Goal: Task Accomplishment & Management: Complete application form

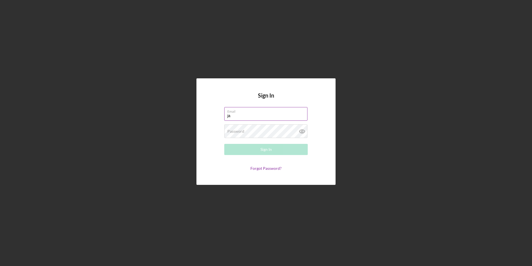
type input "[EMAIL_ADDRESS][DOMAIN_NAME]"
click at [233, 128] on div "Password Required" at bounding box center [266, 131] width 84 height 14
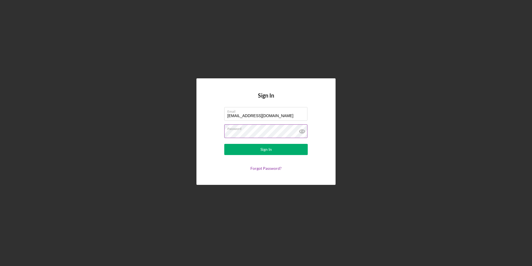
click at [224, 144] on button "Sign In" at bounding box center [266, 149] width 84 height 11
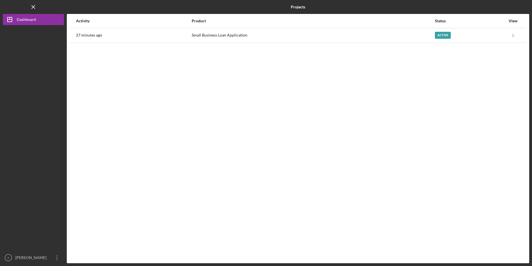
click at [0, 265] on nordpass-portal at bounding box center [0, 266] width 0 height 0
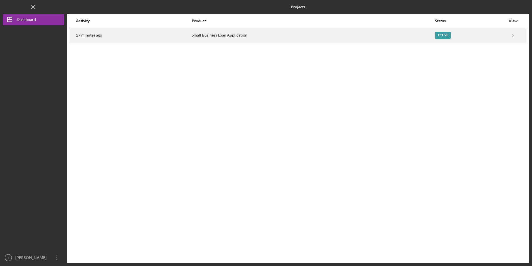
click at [439, 39] on div "Active" at bounding box center [470, 35] width 71 height 14
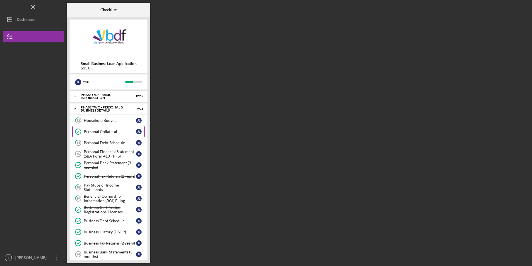
scroll to position [28, 0]
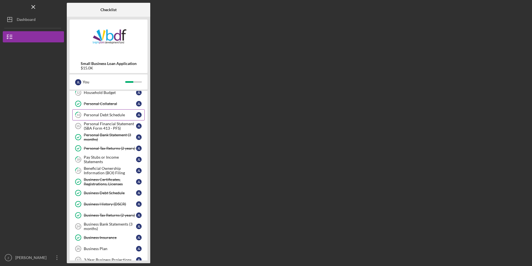
click at [119, 118] on link "14 Personal Debt Schedule [PERSON_NAME]" at bounding box center [108, 114] width 72 height 11
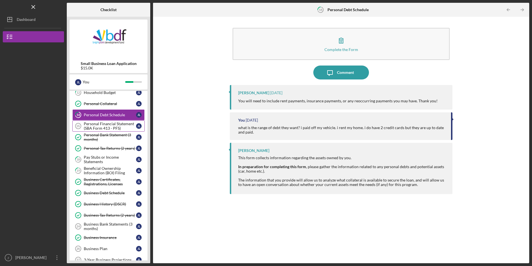
scroll to position [56, 0]
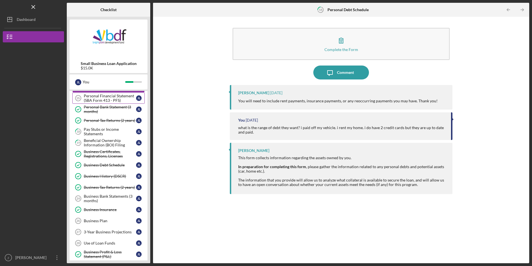
click at [121, 102] on div "Personal Financial Statement (SBA Form 413 - PFS)" at bounding box center [110, 98] width 52 height 9
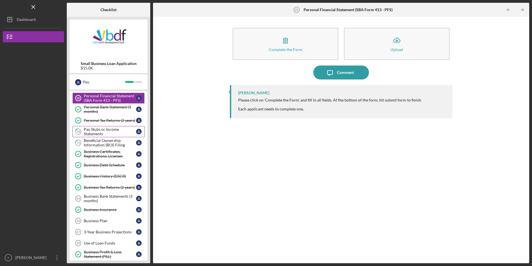
scroll to position [28, 0]
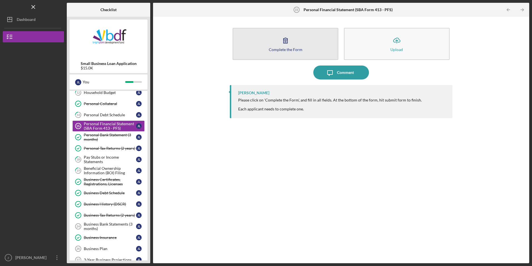
click at [268, 57] on button "Complete the Form Form" at bounding box center [286, 44] width 106 height 32
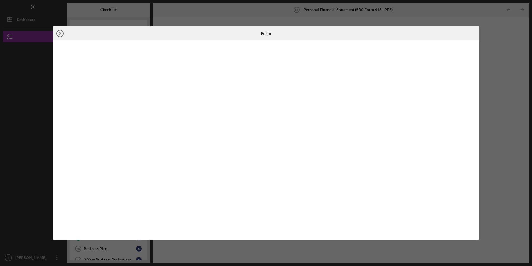
click at [62, 33] on icon "Icon/Close" at bounding box center [60, 33] width 14 height 14
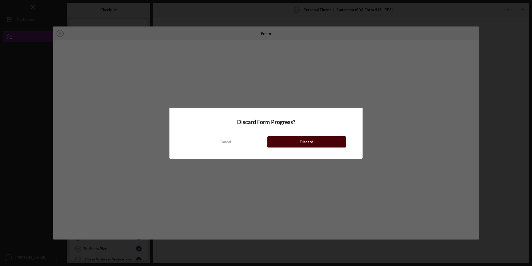
click at [288, 143] on button "Discard" at bounding box center [307, 141] width 79 height 11
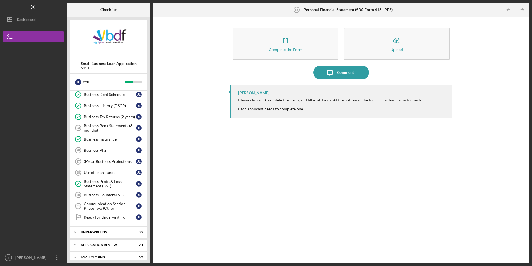
scroll to position [132, 0]
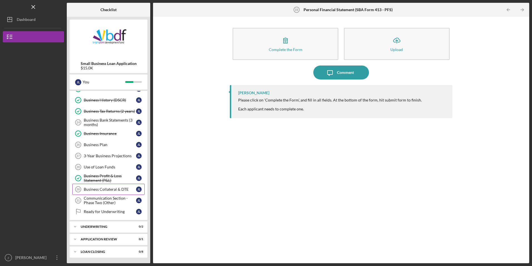
click at [116, 188] on div "Business Collateral & DTE" at bounding box center [110, 189] width 52 height 4
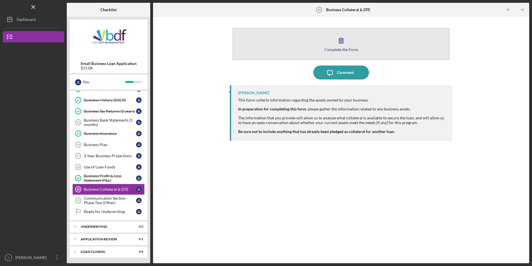
click at [321, 41] on button "Complete the Form Form" at bounding box center [341, 44] width 217 height 32
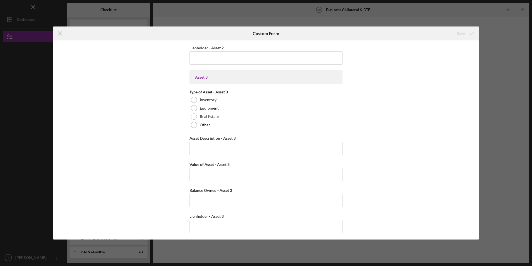
scroll to position [469, 0]
click at [57, 35] on icon "Icon/Menu Close" at bounding box center [60, 33] width 14 height 14
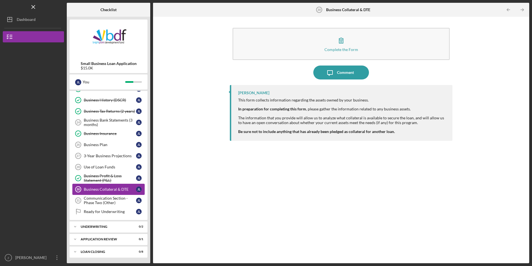
click at [116, 188] on div "Business Collateral & DTE" at bounding box center [110, 189] width 52 height 4
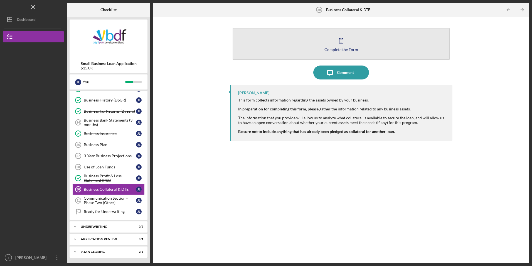
click at [291, 42] on button "Complete the Form Form" at bounding box center [341, 44] width 217 height 32
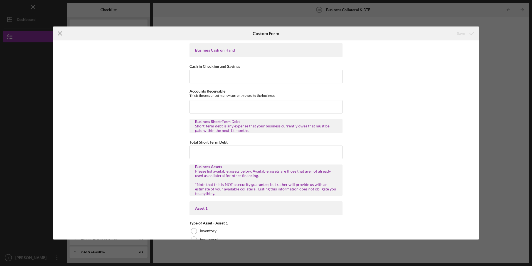
click at [61, 33] on icon "Icon/Menu Close" at bounding box center [60, 33] width 14 height 14
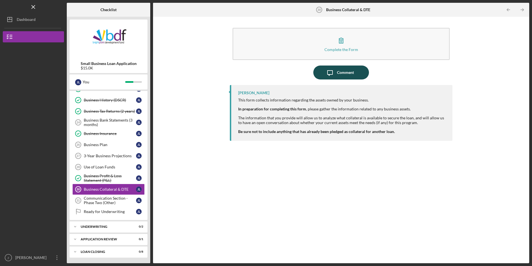
click at [327, 77] on icon "Icon/Message" at bounding box center [330, 72] width 14 height 14
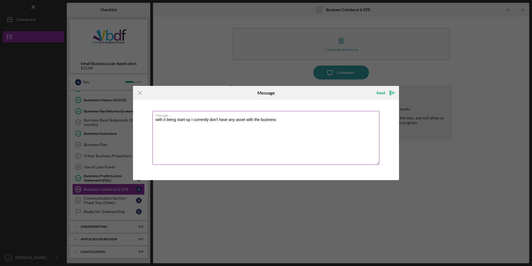
click at [277, 119] on textarea "with it being start-up I currently don't have any asset with the business" at bounding box center [266, 138] width 227 height 54
click at [332, 120] on textarea "with it being start-up, I currently don't have any asset with the business or i…" at bounding box center [266, 138] width 227 height 54
type textarea "with it being start-up, I currently don't have any asset with the business or i…"
click at [384, 93] on div "Send" at bounding box center [381, 92] width 9 height 11
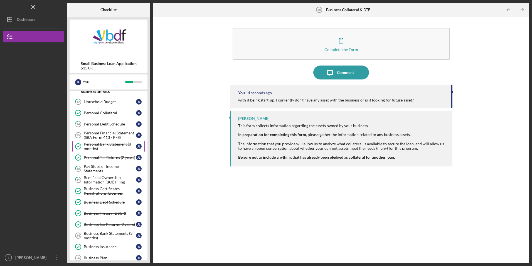
scroll to position [28, 0]
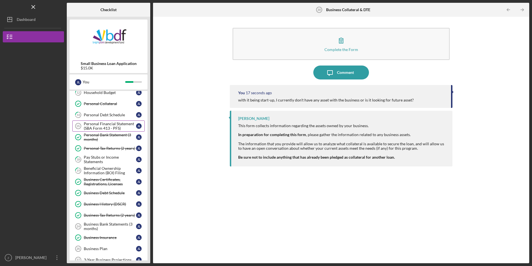
click at [112, 127] on div "Personal Financial Statement (SBA Form 413 - PFS)" at bounding box center [110, 125] width 52 height 9
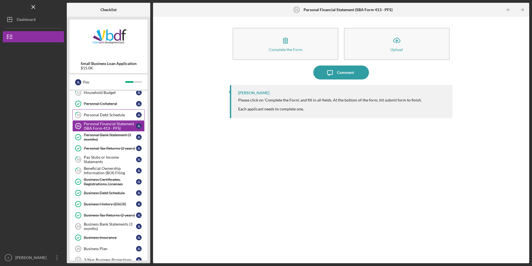
click at [115, 119] on link "14 Personal Debt Schedule [PERSON_NAME]" at bounding box center [108, 114] width 72 height 11
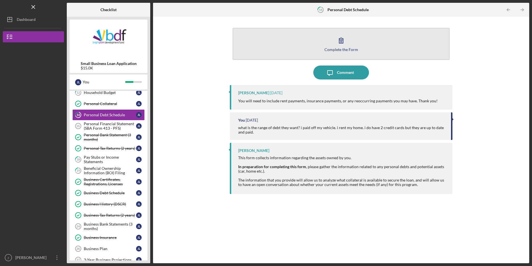
click at [284, 55] on button "Complete the Form Form" at bounding box center [341, 44] width 217 height 32
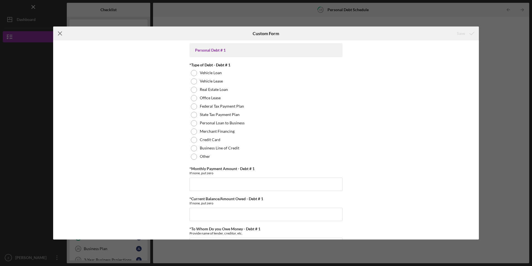
click at [64, 34] on icon "Icon/Menu Close" at bounding box center [60, 33] width 14 height 14
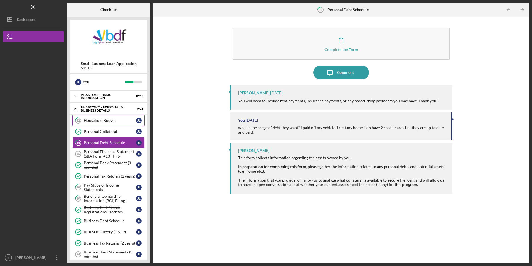
click at [120, 121] on div "Household Budget" at bounding box center [110, 120] width 52 height 4
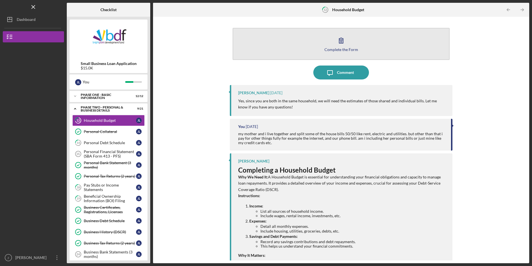
click at [296, 55] on button "Complete the Form Form" at bounding box center [341, 44] width 217 height 32
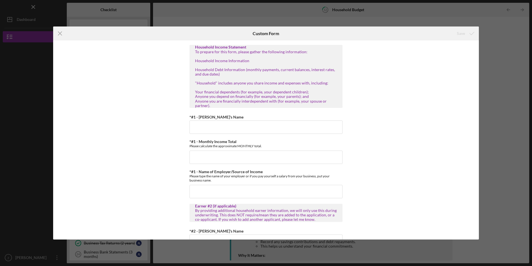
scroll to position [28, 0]
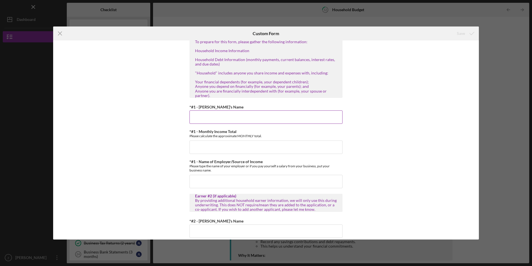
click at [255, 116] on input "*#1 - [PERSON_NAME]'s Name" at bounding box center [266, 116] width 153 height 13
type input "j"
type input "[PERSON_NAME]"
click at [149, 139] on div "(You) Earner #1 Household Income Statement To prepare for this form, please gat…" at bounding box center [266, 139] width 426 height 199
drag, startPoint x: 149, startPoint y: 139, endPoint x: 201, endPoint y: 148, distance: 52.6
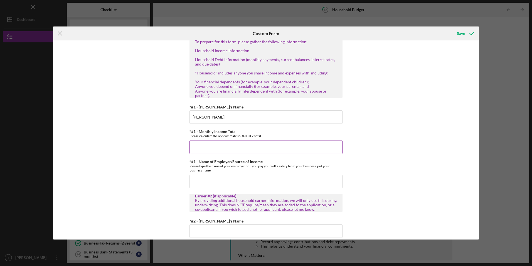
click at [201, 148] on input "*#1 - Monthly Income Total" at bounding box center [266, 146] width 153 height 13
type input "$2,900"
click at [214, 185] on input "*#1 - Name of Employer/Source of Income" at bounding box center [266, 181] width 153 height 13
type input "Rub a Dub Dub Dog Grooming"
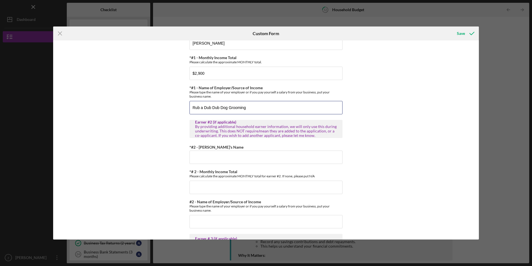
scroll to position [111, 0]
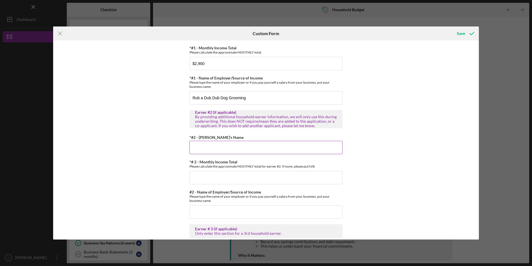
click at [239, 150] on input "*#2 - [PERSON_NAME]'s Name" at bounding box center [266, 147] width 153 height 13
type input "[PERSON_NAME]"
click at [223, 176] on input "*# 2 - Monthly Income Total" at bounding box center [266, 177] width 153 height 13
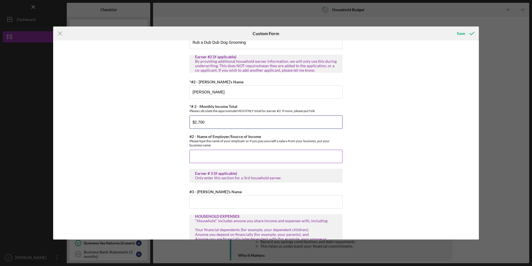
scroll to position [167, 0]
type input "$2,700"
click at [229, 156] on input "#2 - Name of Employer/Source of Income" at bounding box center [266, 155] width 153 height 13
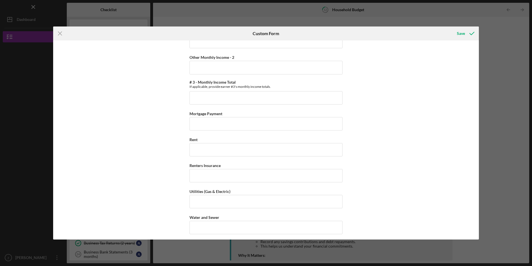
scroll to position [529, 0]
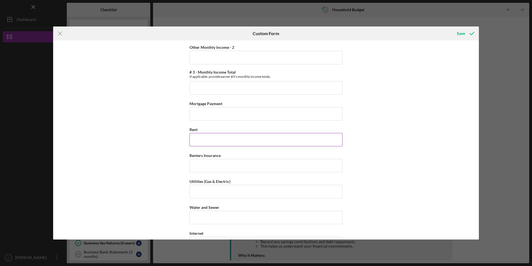
type input "Armada Staffing"
click at [226, 143] on input "Rent" at bounding box center [266, 139] width 153 height 13
click at [224, 139] on input "Rent" at bounding box center [266, 139] width 153 height 13
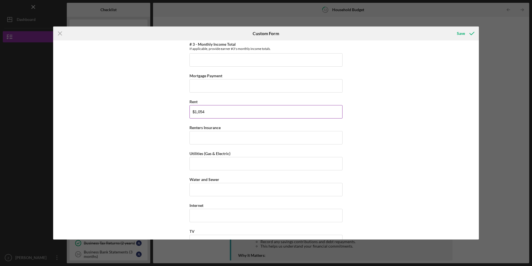
type input "$1,054"
click at [224, 139] on input "Renters Insurance" at bounding box center [266, 137] width 153 height 13
type input "$14"
click at [224, 163] on input "Utilities (Gas & Electric)" at bounding box center [266, 163] width 153 height 13
type input "$350"
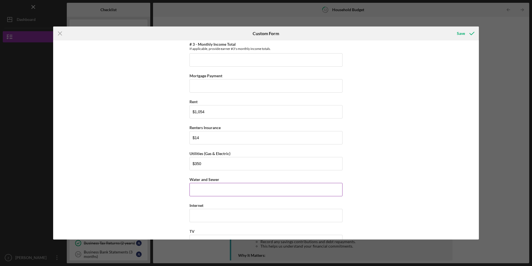
click at [216, 191] on input "Water and Sewer" at bounding box center [266, 189] width 153 height 13
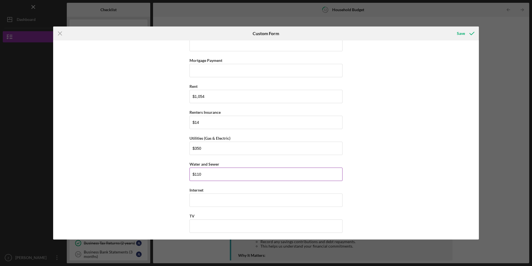
scroll to position [585, 0]
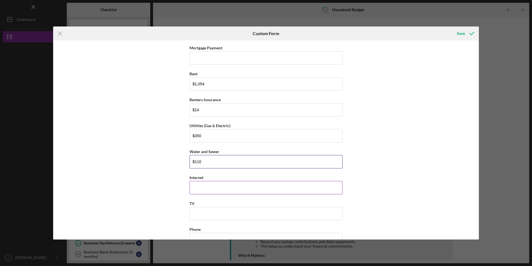
type input "$110"
click at [215, 192] on input "Internet" at bounding box center [266, 187] width 153 height 13
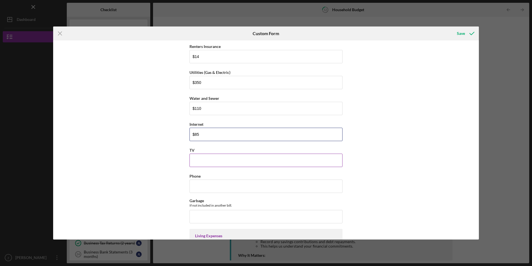
scroll to position [640, 0]
type input "$85"
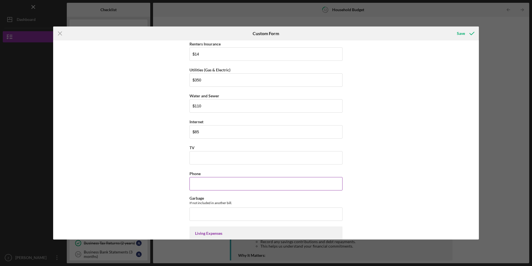
click at [218, 183] on input "Phone" at bounding box center [266, 183] width 153 height 13
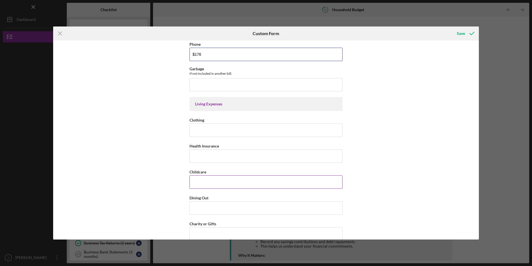
scroll to position [780, 0]
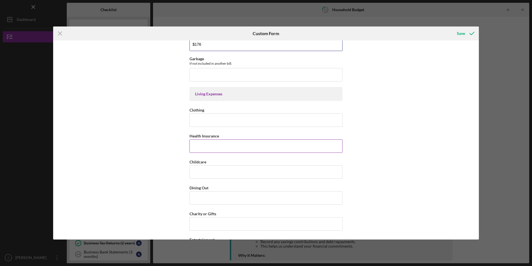
type input "$176"
click at [212, 147] on input "Health Insurance" at bounding box center [266, 145] width 153 height 13
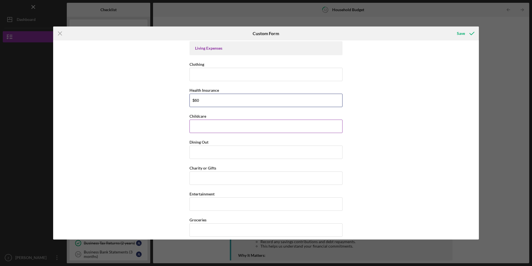
scroll to position [835, 0]
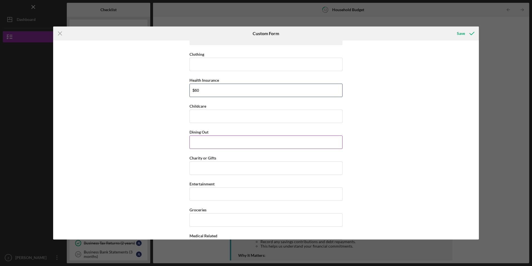
type input "$60"
click at [214, 145] on input "Dining Out" at bounding box center [266, 141] width 153 height 13
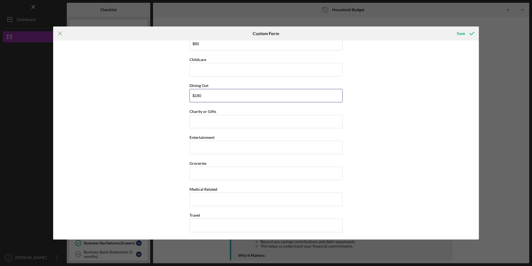
scroll to position [891, 0]
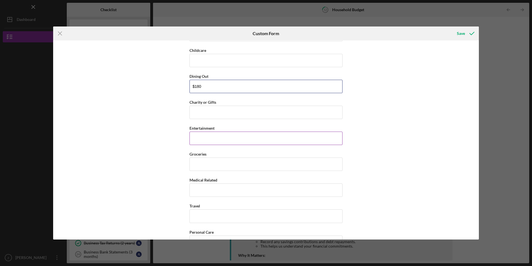
type input "$180"
click at [223, 137] on input "Entertainment" at bounding box center [266, 137] width 153 height 13
click at [202, 163] on input "Groceries" at bounding box center [266, 163] width 153 height 13
type input "$300"
click at [216, 185] on input "Medical Related" at bounding box center [266, 189] width 153 height 13
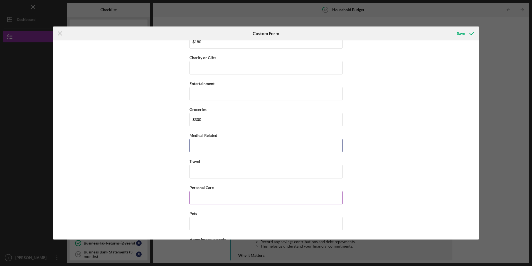
scroll to position [947, 0]
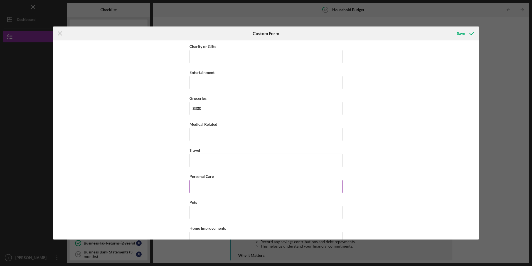
click at [213, 189] on input "Personal Care" at bounding box center [266, 186] width 153 height 13
type input "$70"
click at [214, 209] on input "Pets" at bounding box center [266, 211] width 153 height 13
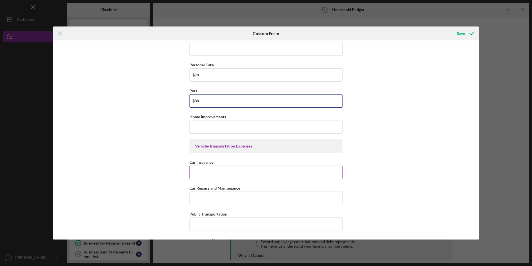
scroll to position [1086, 0]
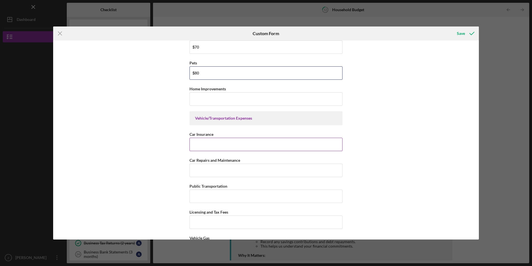
type input "$80"
click at [219, 147] on input "Car Insurance" at bounding box center [266, 144] width 153 height 13
type input "$286"
click at [218, 167] on input "Car Repairs and Maintenance" at bounding box center [266, 169] width 153 height 13
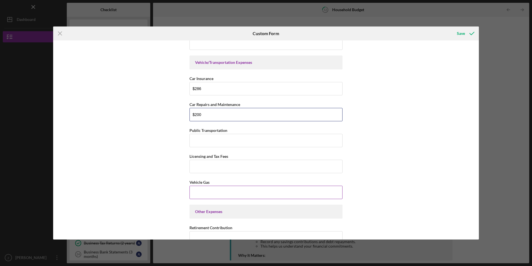
scroll to position [1169, 0]
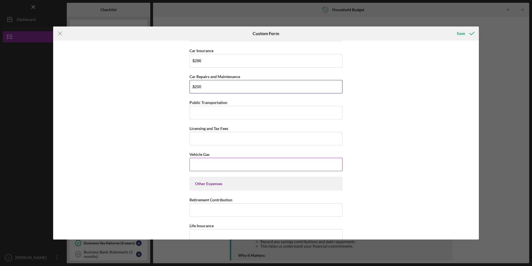
type input "$200"
click at [221, 170] on input "Vehicle Gas" at bounding box center [266, 164] width 153 height 13
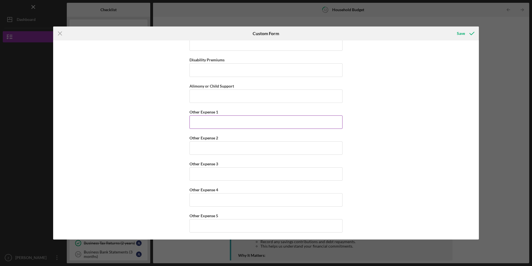
scroll to position [1362, 0]
type input "$180"
click at [217, 121] on input "Other Expense 1" at bounding box center [266, 120] width 153 height 13
type input "$666"
click at [200, 146] on input "Other Expense 2" at bounding box center [266, 146] width 153 height 13
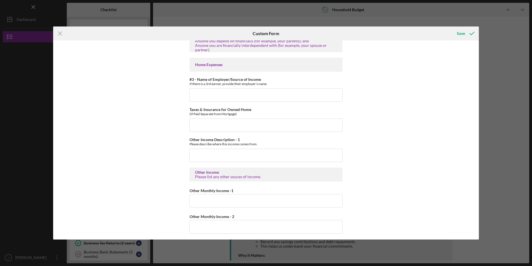
scroll to position [388, 0]
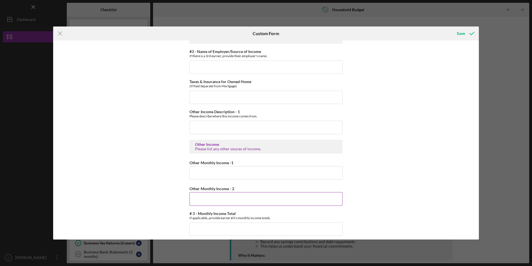
type input "$37"
click at [236, 197] on input "Other Monthly Income - 2" at bounding box center [266, 198] width 153 height 13
type input "$2"
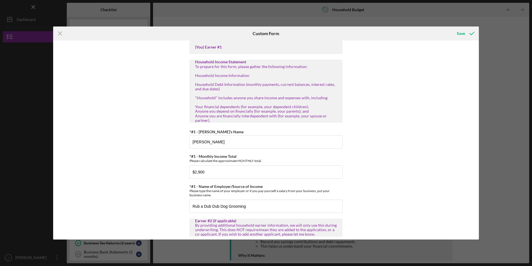
scroll to position [0, 0]
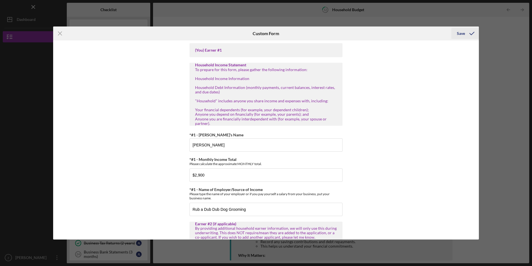
click at [465, 36] on icon "submit" at bounding box center [472, 33] width 14 height 14
click at [479, 239] on nordpass-portal at bounding box center [266, 239] width 426 height 0
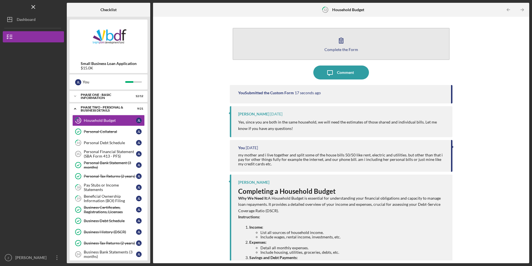
click at [302, 52] on button "Complete the Form Form" at bounding box center [341, 44] width 217 height 32
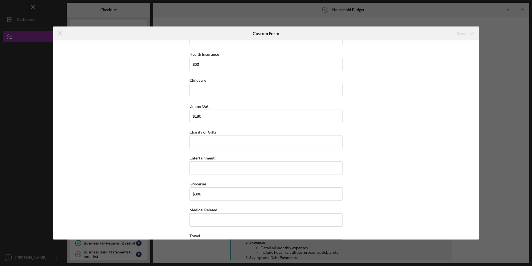
scroll to position [889, 0]
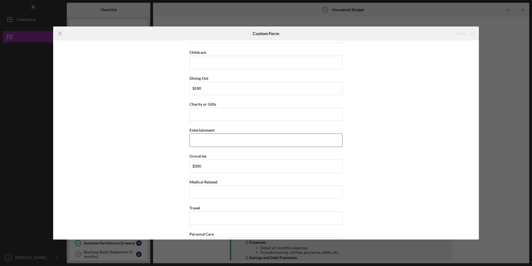
click at [197, 137] on input "Entertainment" at bounding box center [266, 139] width 153 height 13
type input "$80"
click at [464, 36] on div "Save" at bounding box center [461, 33] width 8 height 11
click at [479, 239] on nordpass-portal at bounding box center [266, 239] width 426 height 0
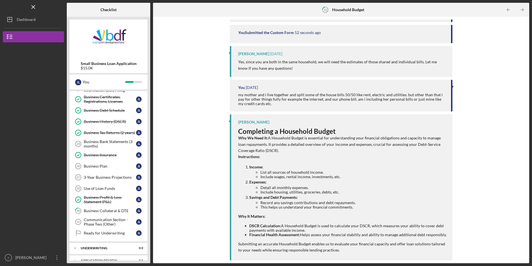
scroll to position [132, 0]
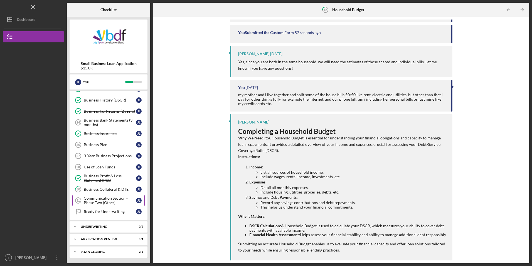
click at [110, 204] on div "Communication Section - Phase Two (Other)" at bounding box center [110, 200] width 52 height 9
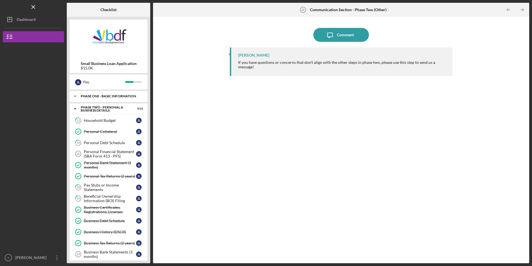
click at [115, 96] on div "Phase One - Basic Information" at bounding box center [111, 95] width 60 height 3
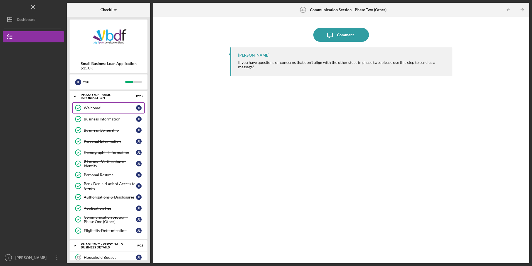
click at [111, 104] on link "Welcome! Welcome! [PERSON_NAME]" at bounding box center [108, 107] width 72 height 11
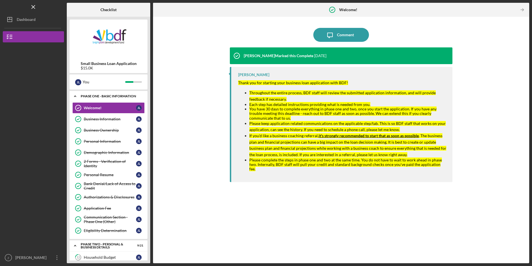
click at [114, 99] on div "Icon/Expander Phase One - Basic Information 12 / 12" at bounding box center [109, 95] width 78 height 11
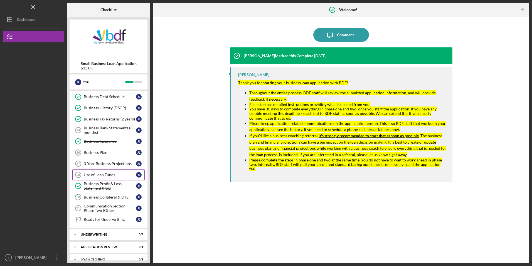
scroll to position [132, 0]
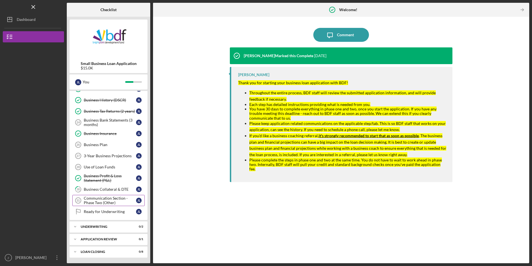
click at [117, 202] on div "Communication Section - Phase Two (Other)" at bounding box center [110, 200] width 52 height 9
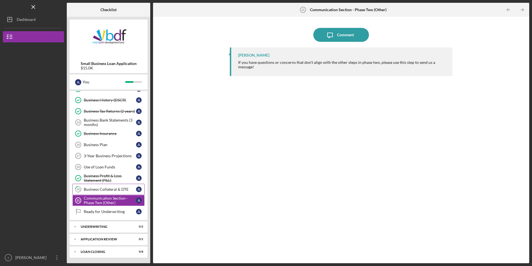
click at [116, 190] on div "Business Collateral & DTE" at bounding box center [110, 189] width 52 height 4
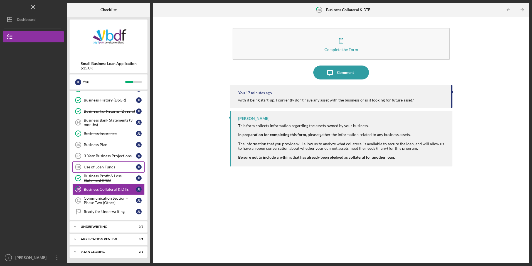
click at [101, 166] on div "Use of Loan Funds" at bounding box center [110, 167] width 52 height 4
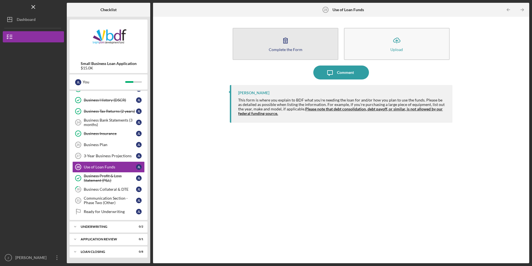
click at [250, 52] on button "Complete the Form Form" at bounding box center [286, 44] width 106 height 32
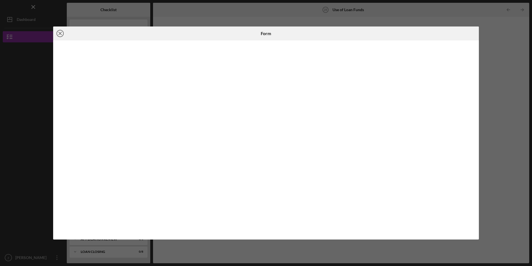
click at [63, 36] on icon "Icon/Close" at bounding box center [60, 33] width 14 height 14
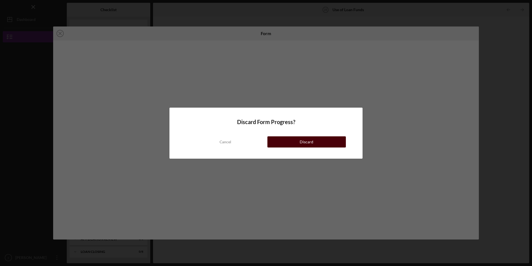
click at [337, 138] on button "Discard" at bounding box center [307, 141] width 79 height 11
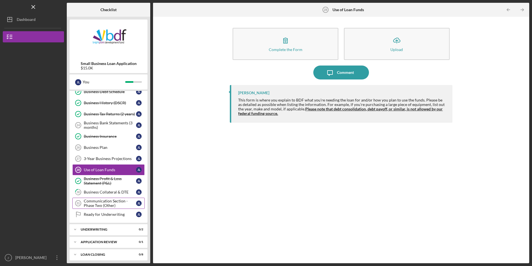
scroll to position [132, 0]
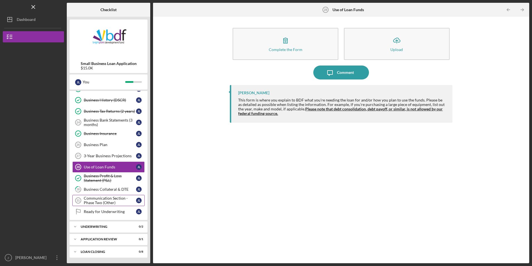
click at [106, 202] on div "Communication Section - Phase Two (Other)" at bounding box center [110, 200] width 52 height 9
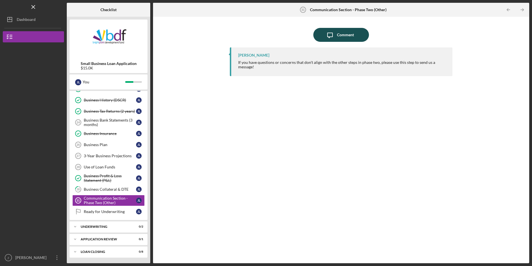
click at [327, 39] on icon "Icon/Message" at bounding box center [330, 35] width 14 height 14
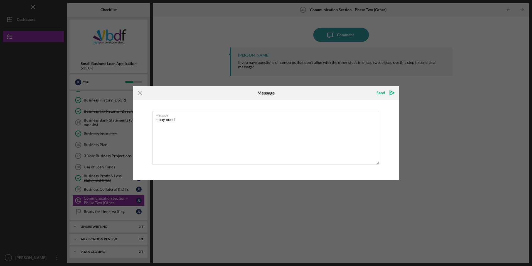
type textarea "i may need"
drag, startPoint x: 190, startPoint y: 120, endPoint x: 133, endPoint y: 120, distance: 57.1
click at [133, 120] on div "Icon/Menu Close Message Send Icon/icon-invite-send Message i may need Cancel Se…" at bounding box center [266, 133] width 532 height 266
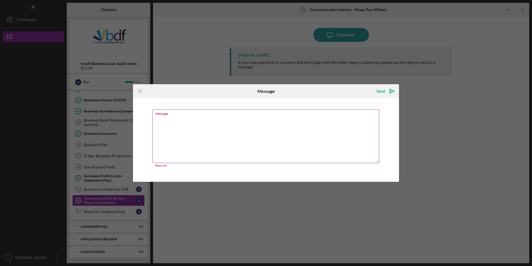
paste textarea "i may need an extension due to i just had a meeting [DATE] with [PERSON_NAME] t…"
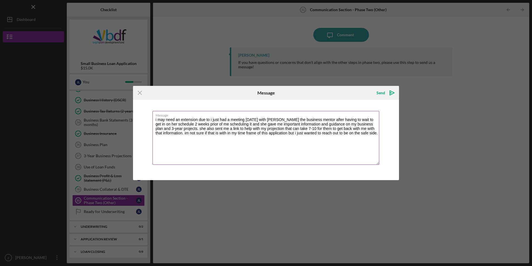
drag, startPoint x: 325, startPoint y: 119, endPoint x: 236, endPoint y: 124, distance: 88.9
click at [236, 124] on textarea "i may need an extension due to i just had a meeting [DATE] with [PERSON_NAME] t…" at bounding box center [266, 138] width 227 height 54
type textarea "I may need an extension because I just had a meeting [DATE] with [PERSON_NAME] …"
click at [388, 92] on icon "Icon/icon-invite-send" at bounding box center [392, 93] width 14 height 14
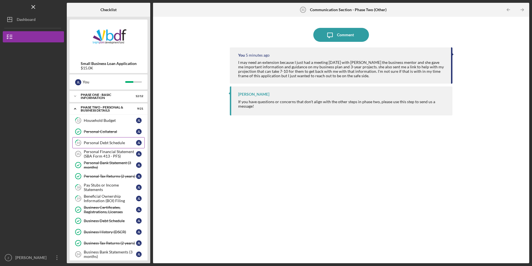
click at [314, 28] on button "Icon/Message Comment" at bounding box center [342, 35] width 56 height 14
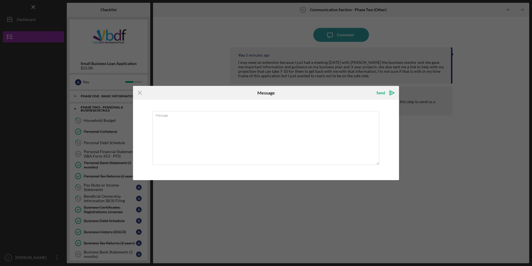
click at [137, 93] on icon "Icon/Menu Close" at bounding box center [140, 93] width 14 height 14
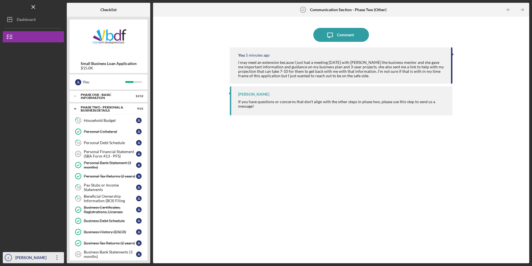
click at [57, 255] on icon "Icon/Overflow" at bounding box center [57, 257] width 14 height 14
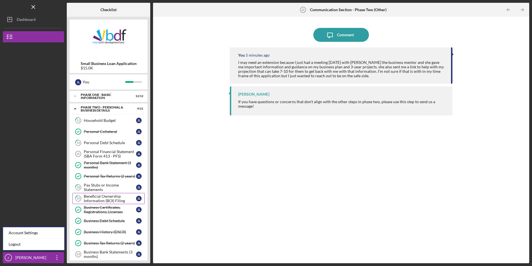
scroll to position [28, 0]
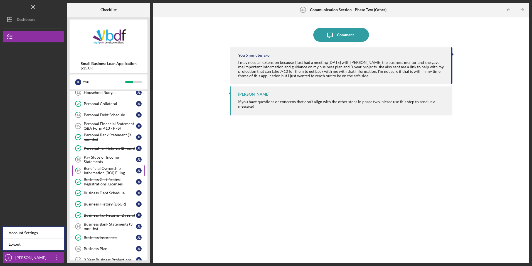
click at [109, 175] on link "19 Beneficial Ownership Information (BOI) Filing [PERSON_NAME]" at bounding box center [108, 170] width 72 height 11
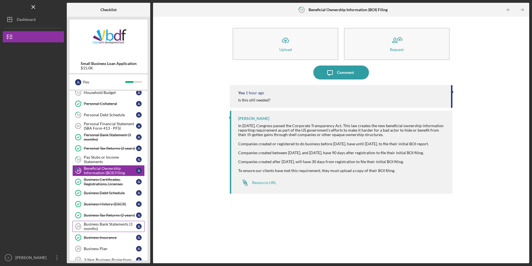
click at [97, 227] on div "Business Bank Statements (3 months)" at bounding box center [110, 226] width 52 height 9
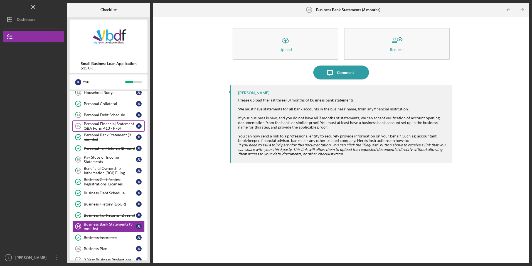
click at [107, 128] on div "Personal Financial Statement (SBA Form 413 - PFS)" at bounding box center [110, 125] width 52 height 9
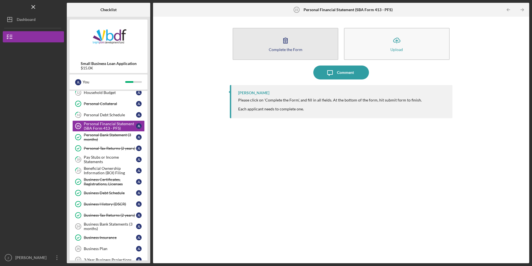
click at [291, 51] on div "Complete the Form" at bounding box center [286, 49] width 34 height 4
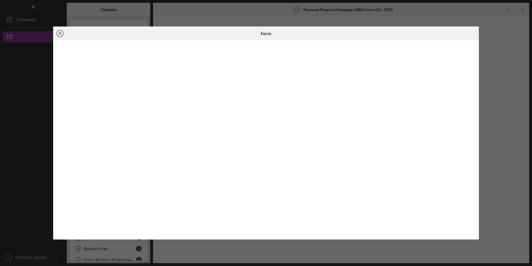
click at [62, 35] on line at bounding box center [60, 33] width 3 height 3
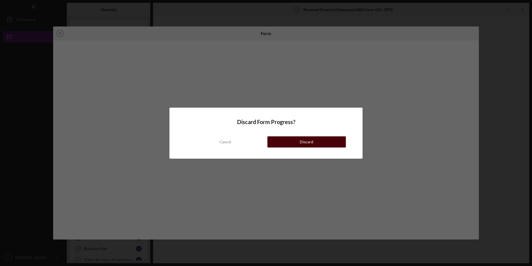
click at [292, 144] on button "Discard" at bounding box center [307, 141] width 79 height 11
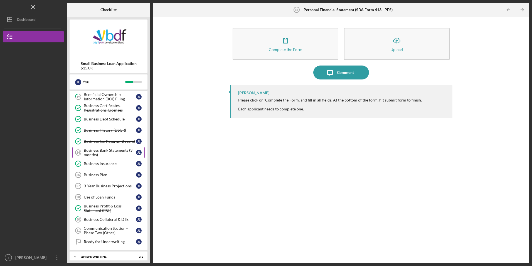
scroll to position [111, 0]
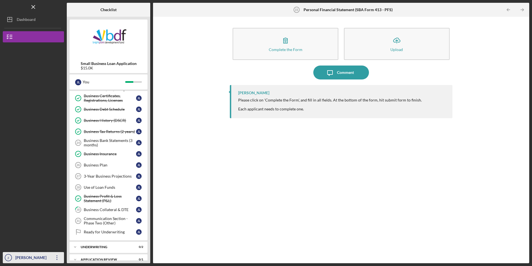
click at [58, 260] on icon "Icon/Overflow" at bounding box center [57, 257] width 14 height 14
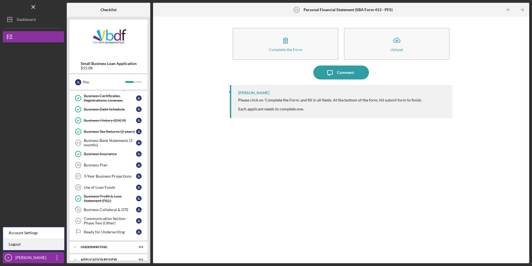
click at [18, 244] on link "Logout" at bounding box center [33, 243] width 61 height 11
